Goal: Task Accomplishment & Management: Manage account settings

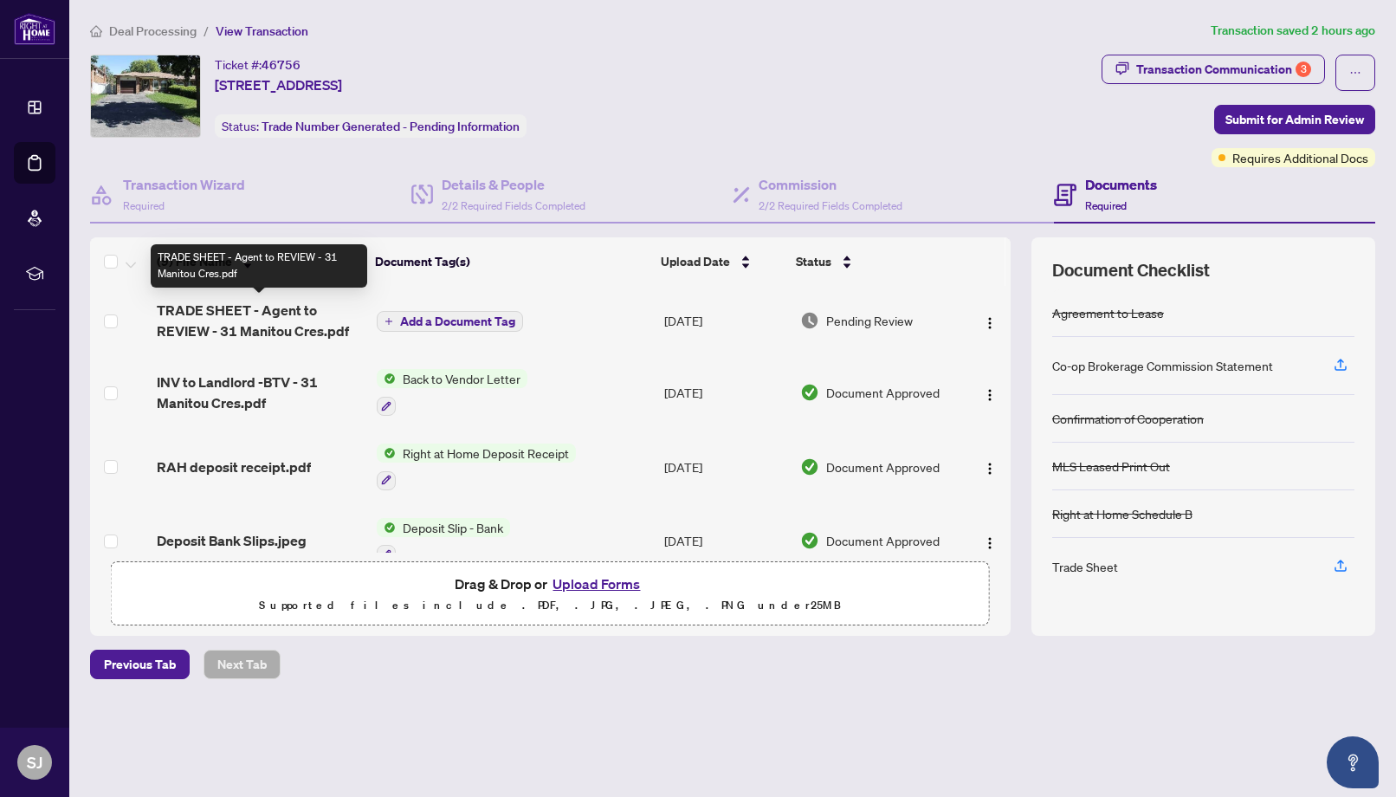
click at [243, 324] on span "TRADE SHEET - Agent to REVIEW - 31 Manitou Cres.pdf" at bounding box center [260, 321] width 206 height 42
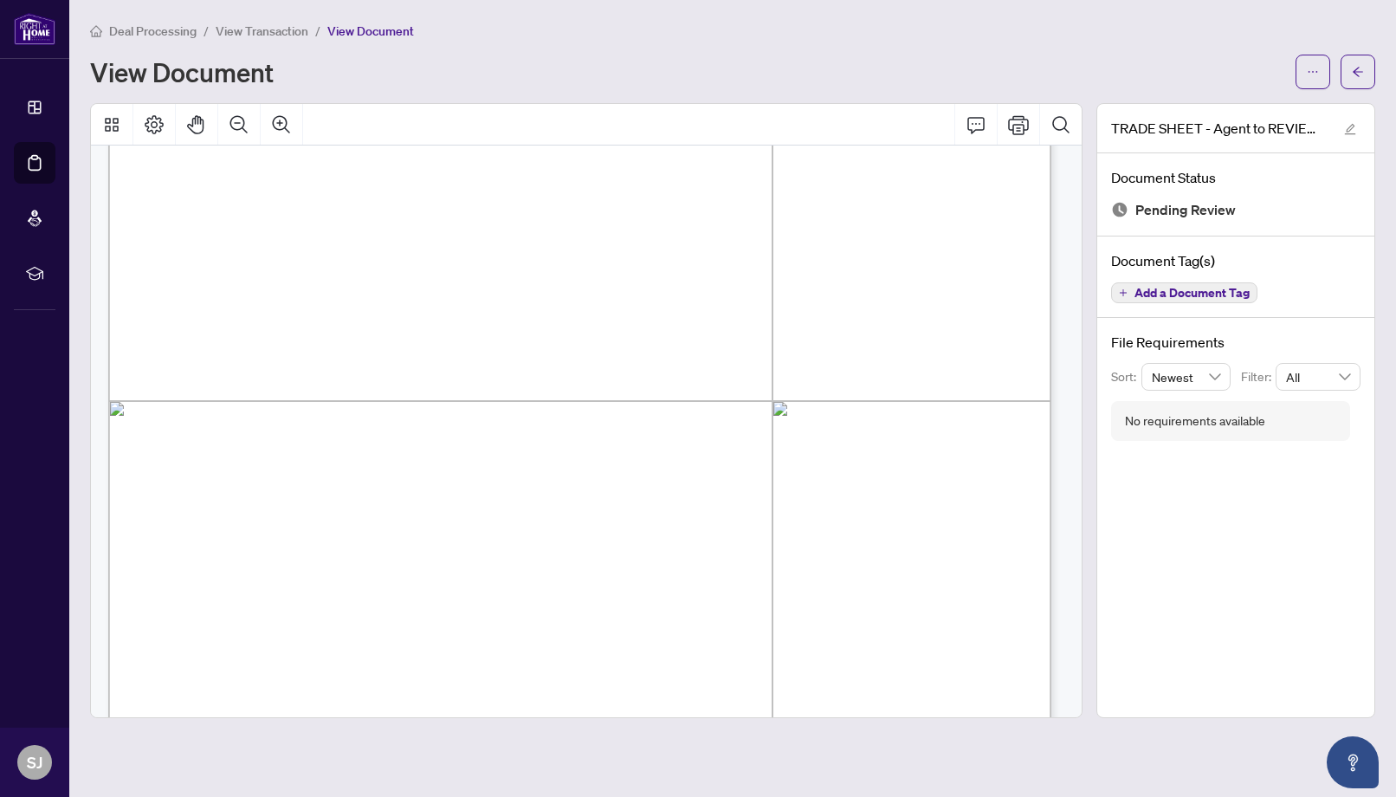
scroll to position [461, 0]
click at [1019, 119] on icon "Print" at bounding box center [1018, 124] width 21 height 21
click at [1133, 610] on div "TRADE SHEET - Agent to REVIEW - 31 Manitou Cres.pdf Document Status Pending Rev…" at bounding box center [1235, 410] width 279 height 615
click at [1360, 71] on icon "arrow-left" at bounding box center [1358, 72] width 10 height 10
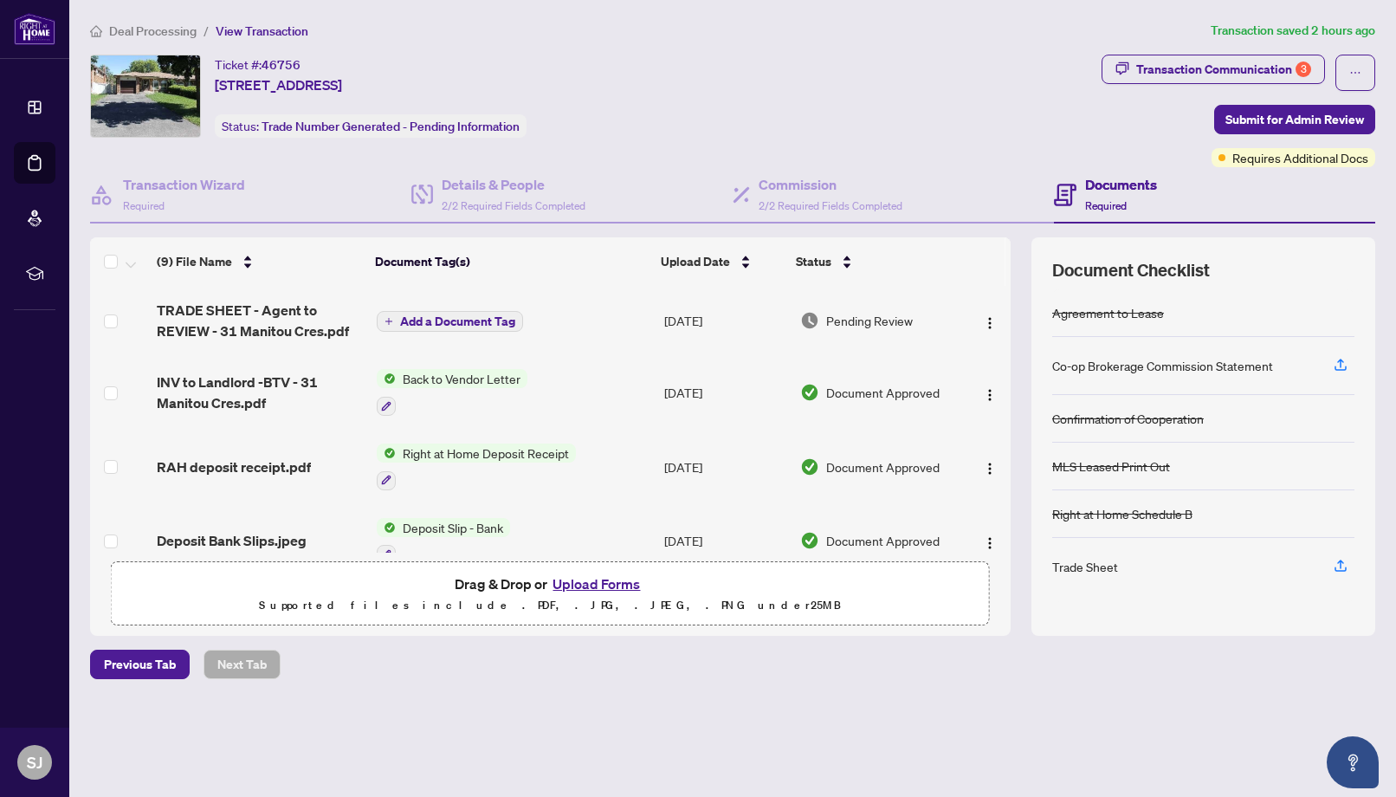
click at [568, 585] on button "Upload Forms" at bounding box center [596, 583] width 98 height 23
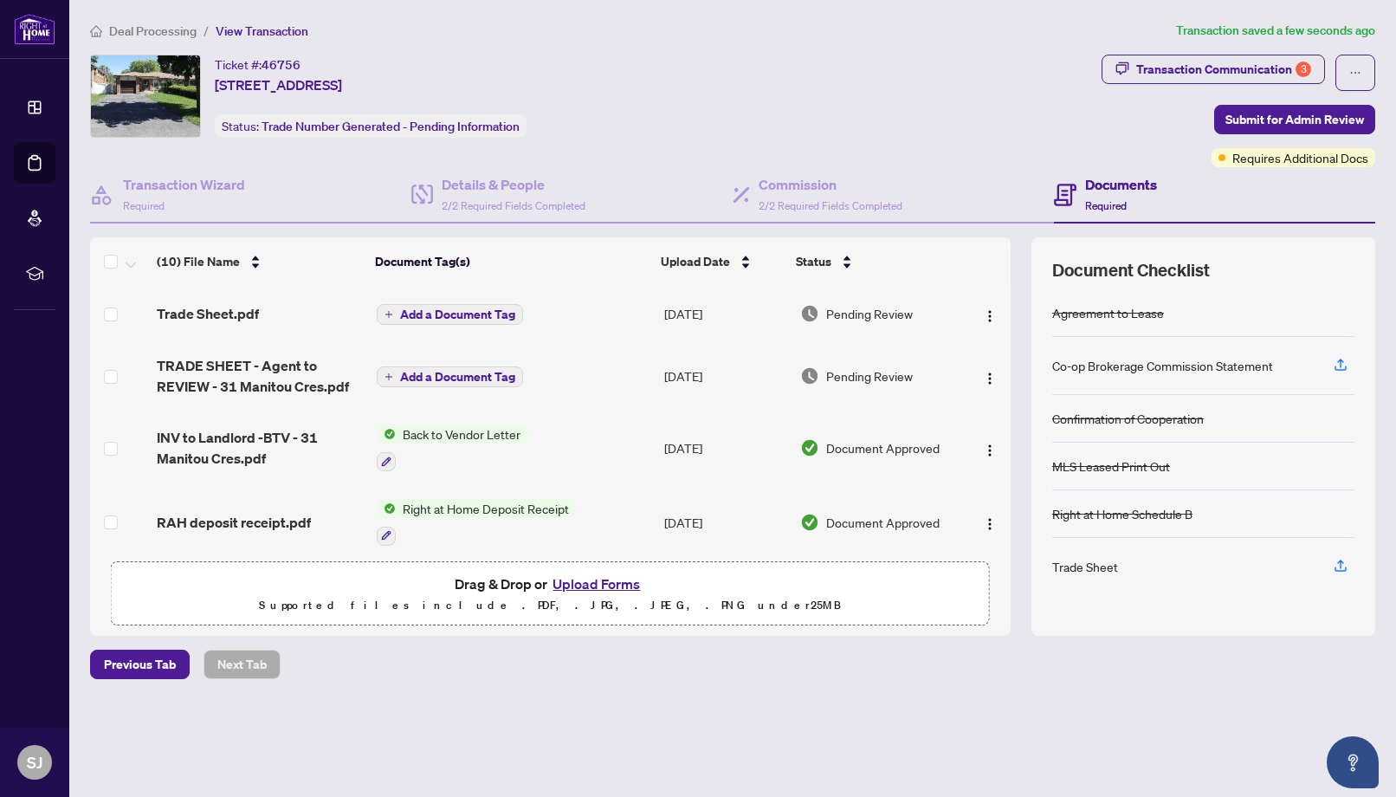
click at [430, 313] on span "Add a Document Tag" at bounding box center [457, 314] width 115 height 12
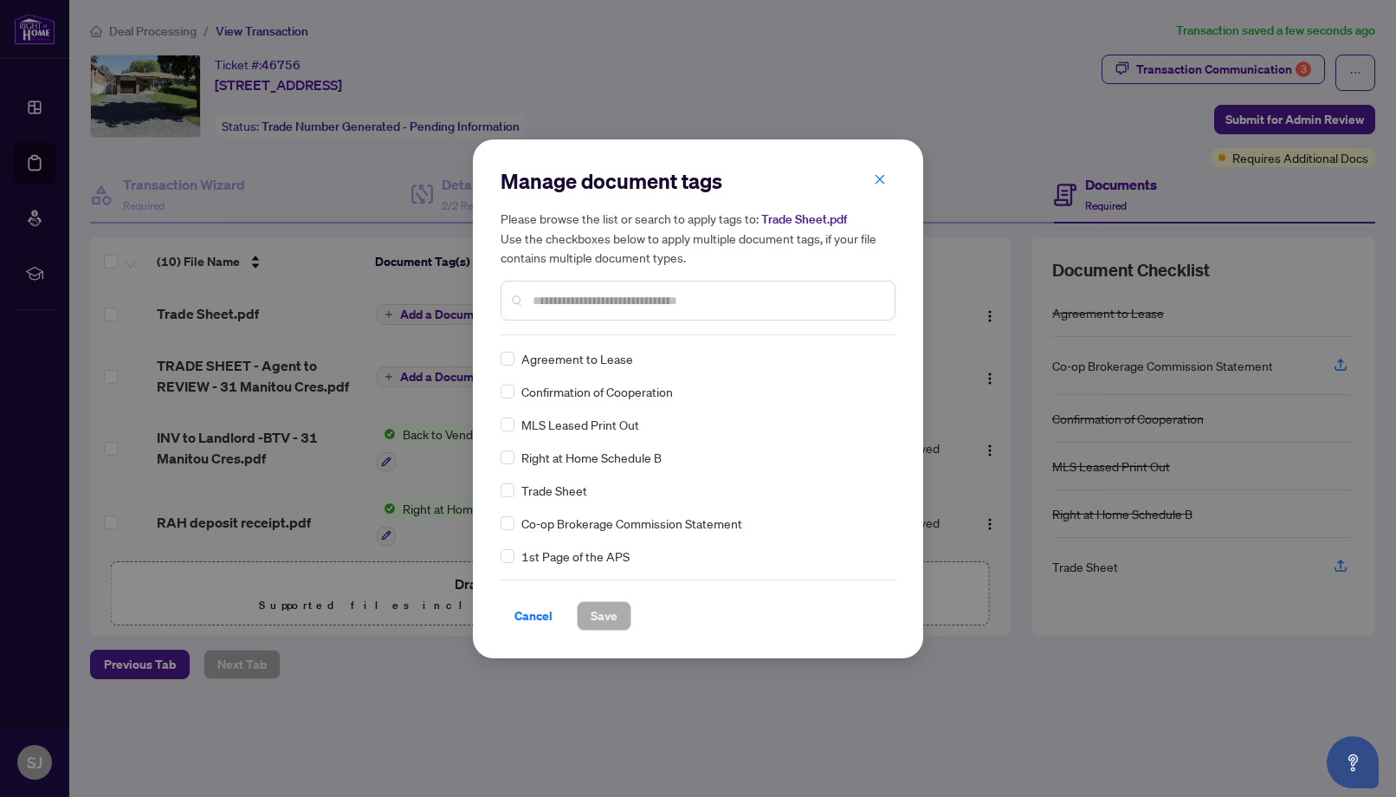
click at [555, 300] on input "text" at bounding box center [707, 300] width 348 height 19
type input "*****"
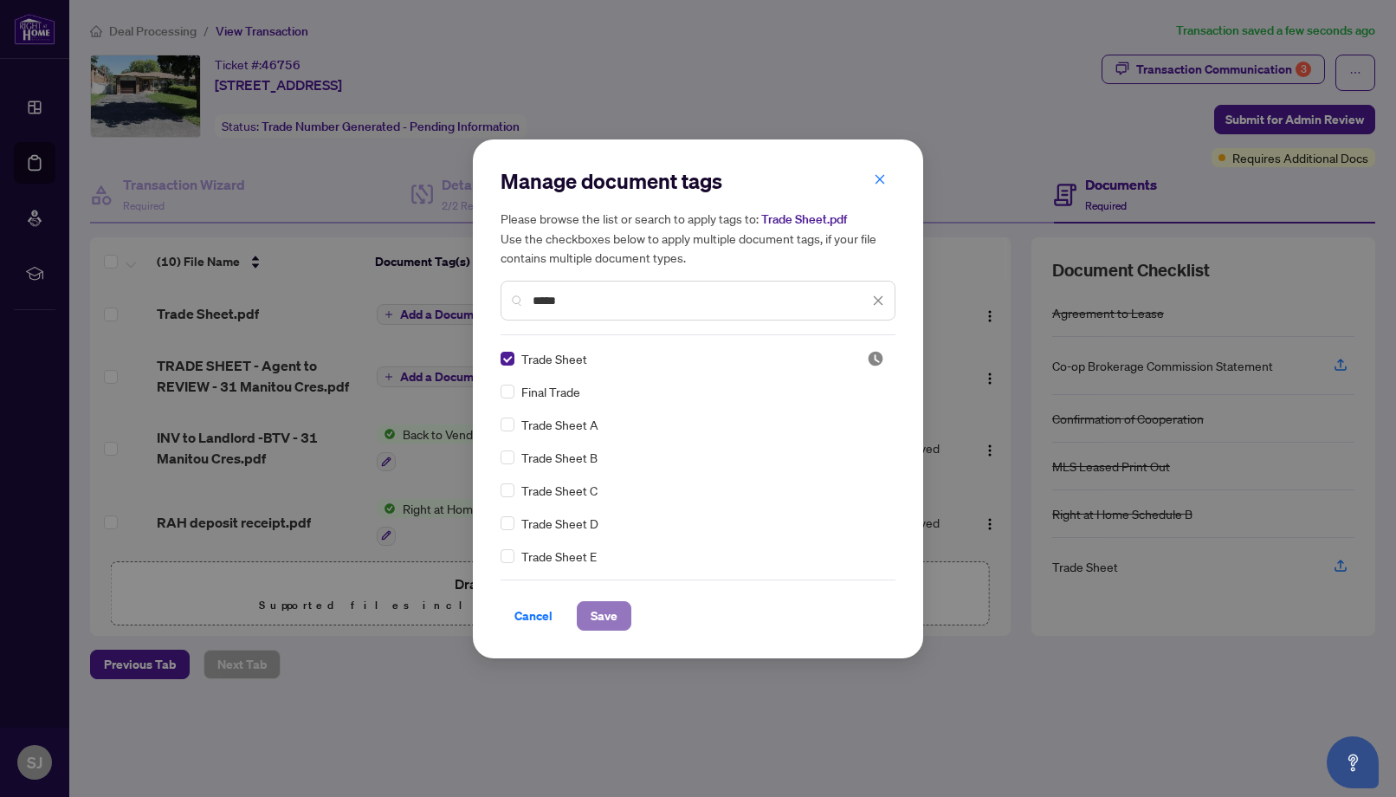
click at [604, 614] on span "Save" at bounding box center [604, 616] width 27 height 28
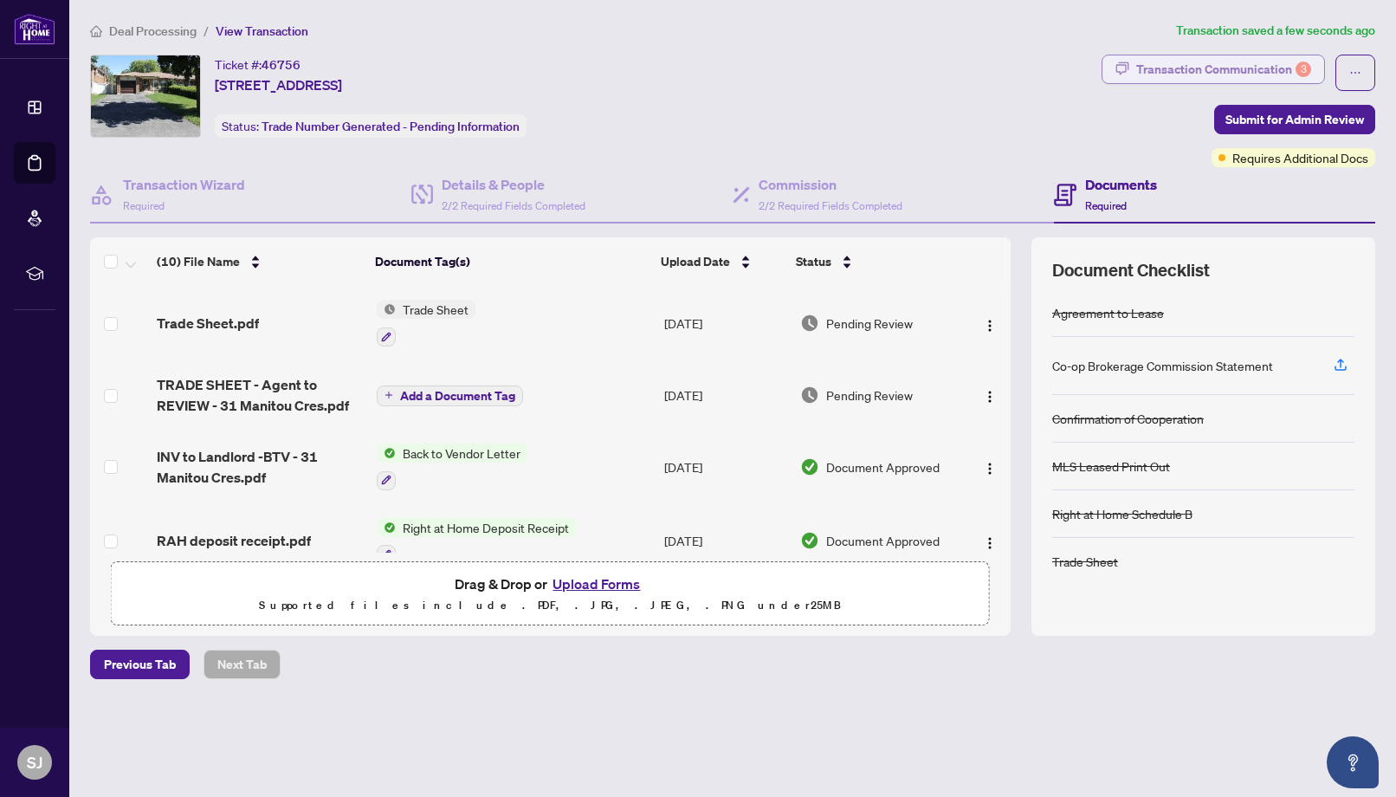
click at [1223, 65] on div "Transaction Communication 3" at bounding box center [1223, 69] width 175 height 28
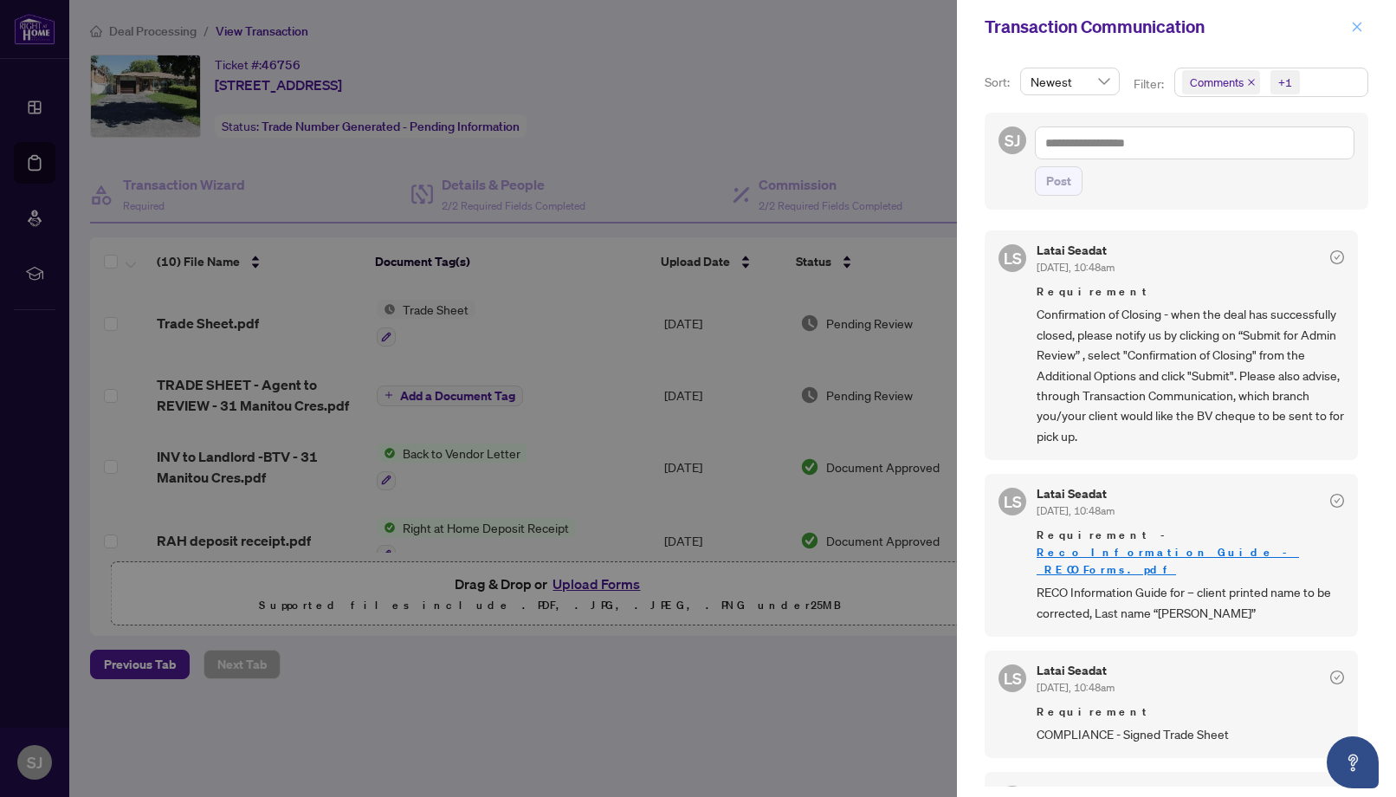
click at [1356, 25] on icon "close" at bounding box center [1357, 27] width 12 height 12
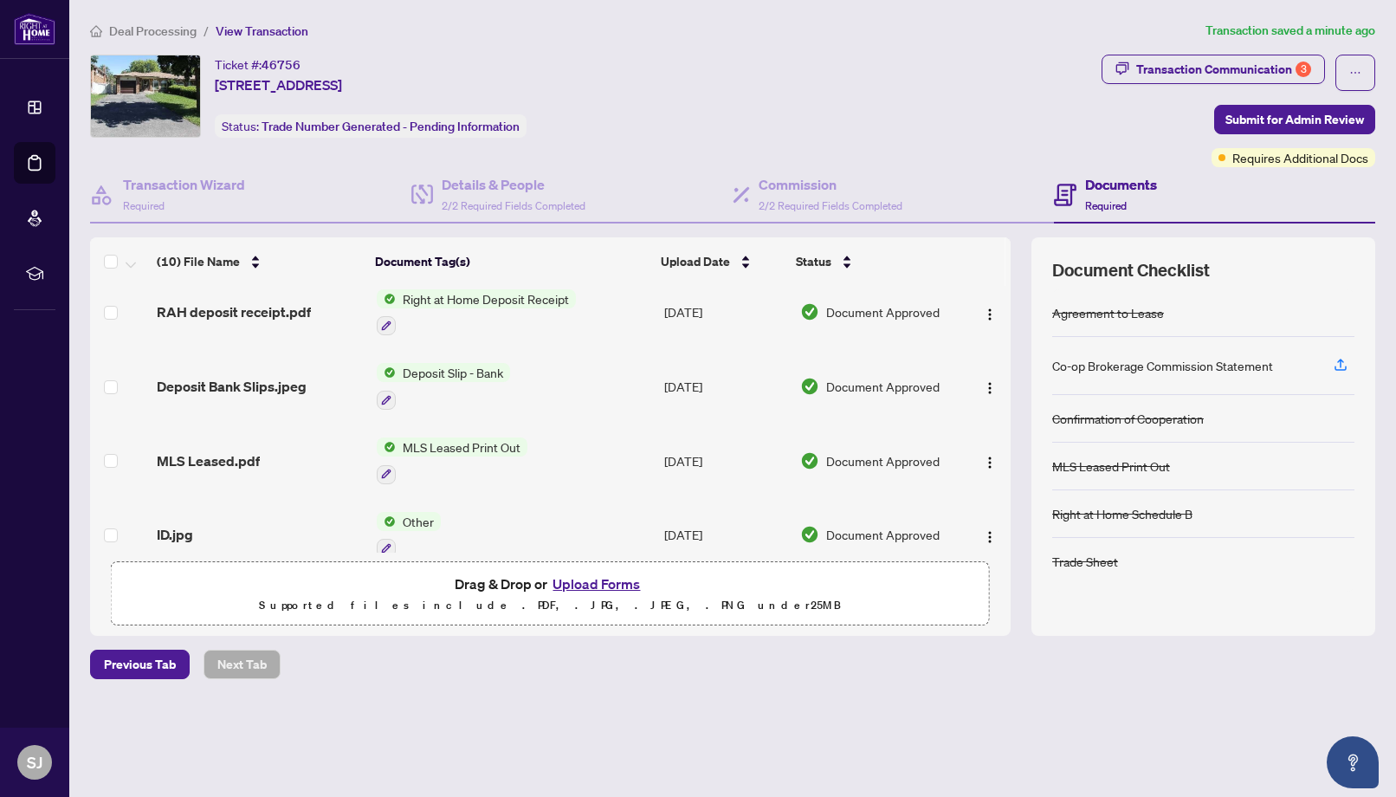
scroll to position [457, 0]
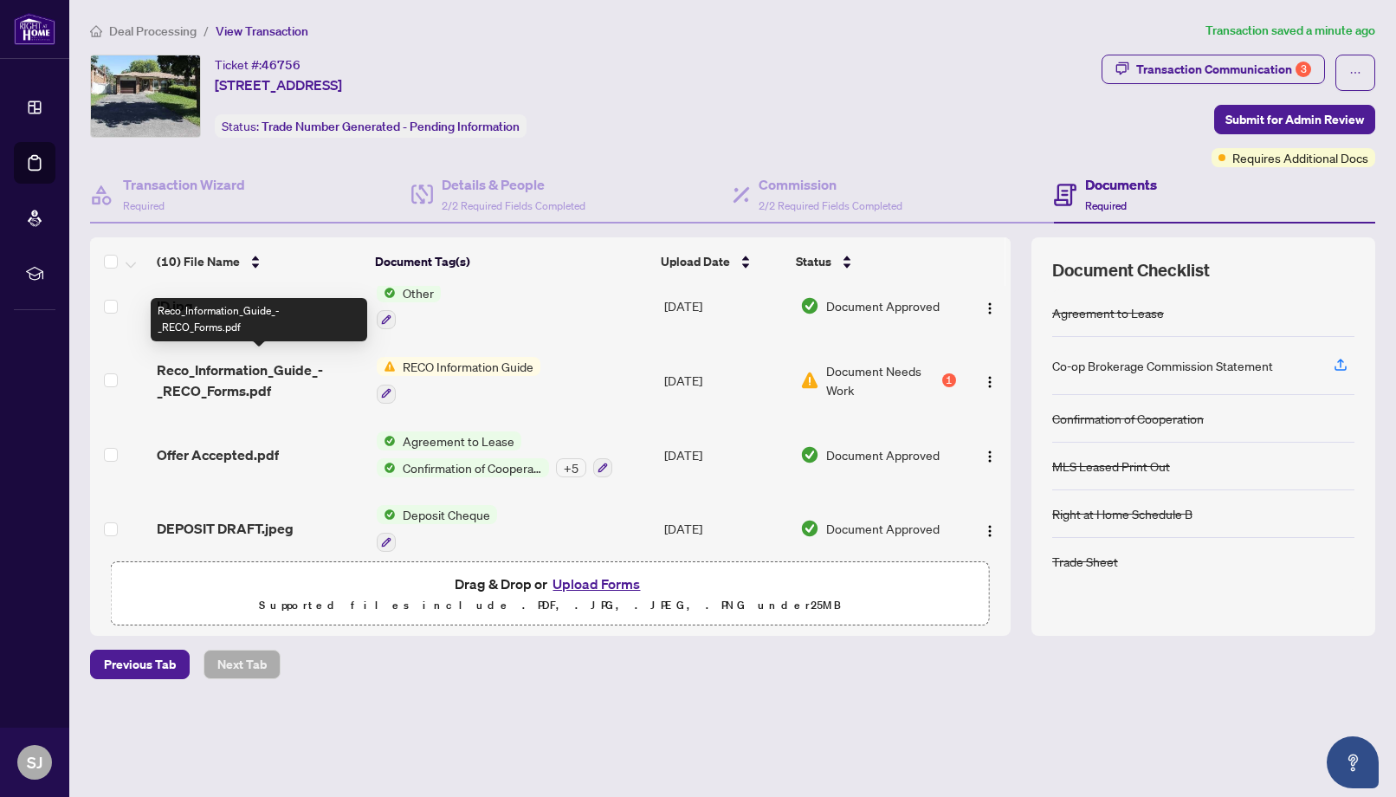
click at [233, 372] on span "Reco_Information_Guide_-_RECO_Forms.pdf" at bounding box center [260, 380] width 206 height 42
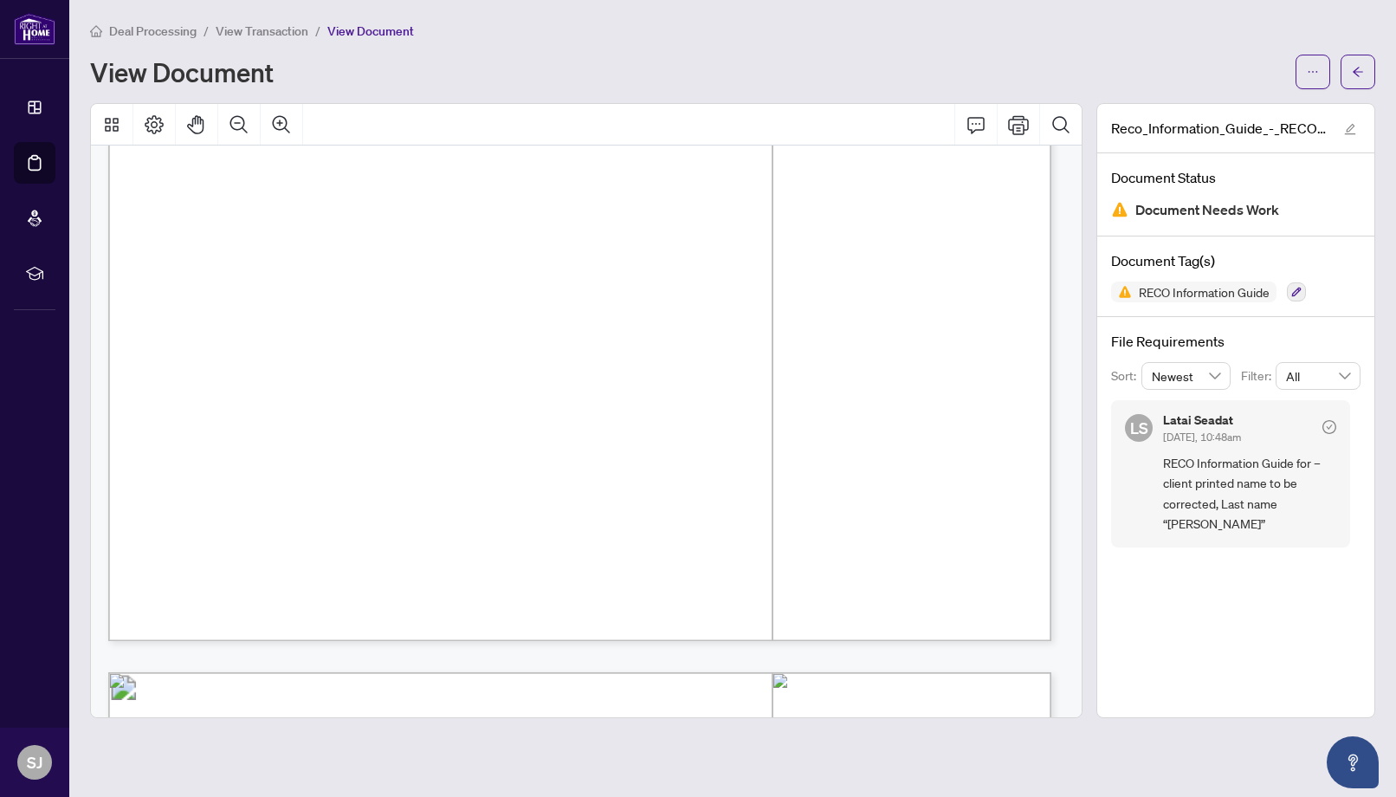
scroll to position [15006, 0]
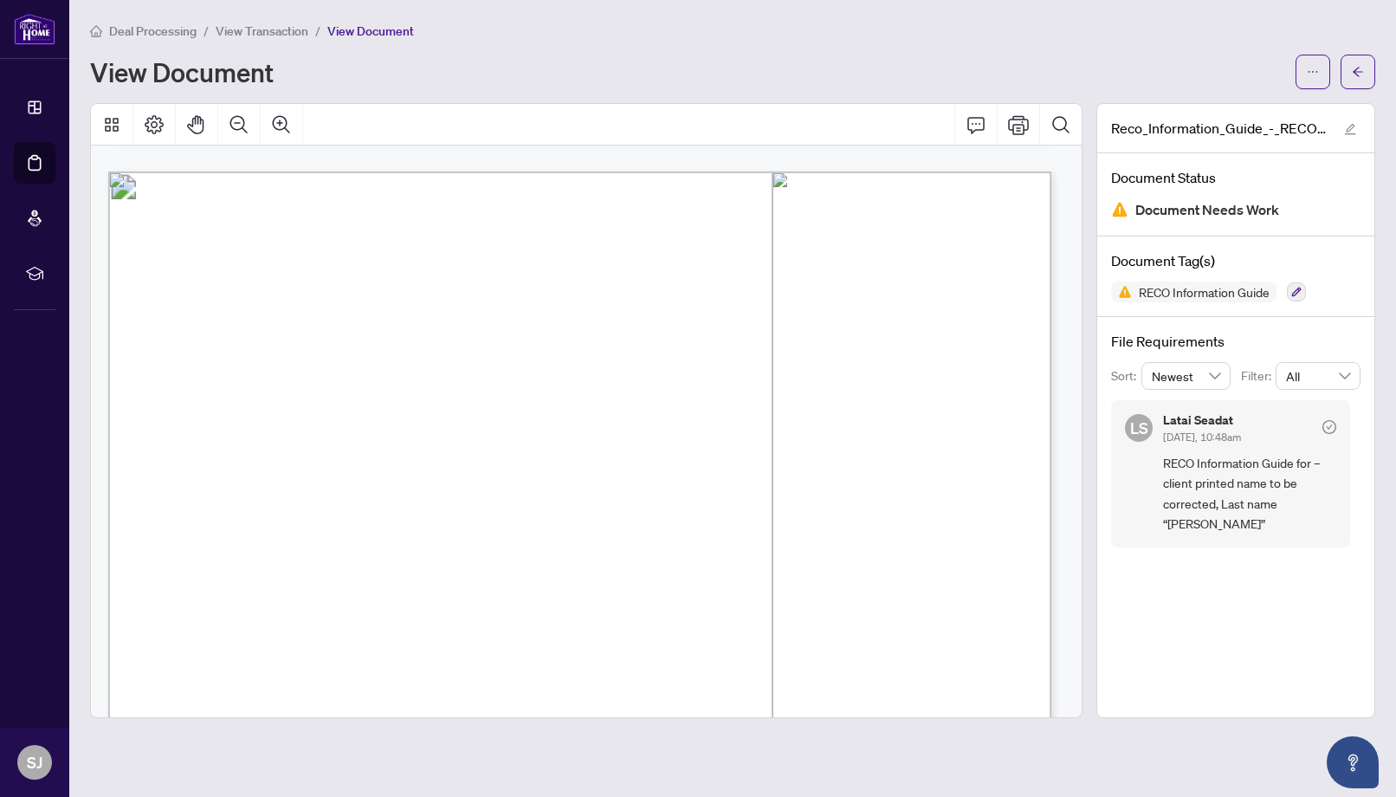
click at [1359, 70] on icon "arrow-left" at bounding box center [1358, 72] width 12 height 12
